Goal: Navigation & Orientation: Go to known website

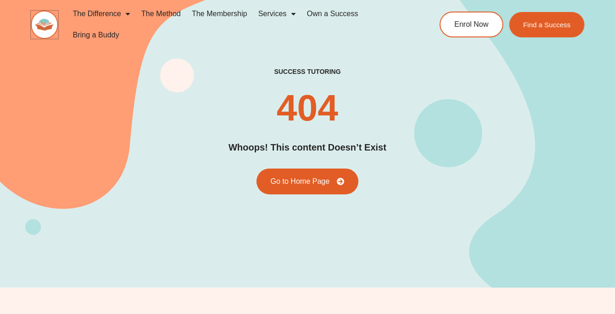
click at [58, 19] on img at bounding box center [44, 25] width 27 height 28
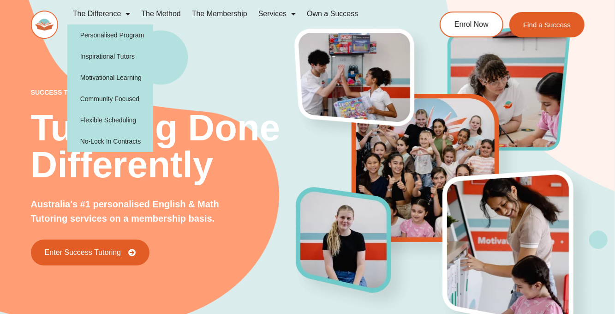
click at [175, 175] on h2 "Tutoring Done Differently" at bounding box center [164, 146] width 266 height 74
